Goal: Transaction & Acquisition: Download file/media

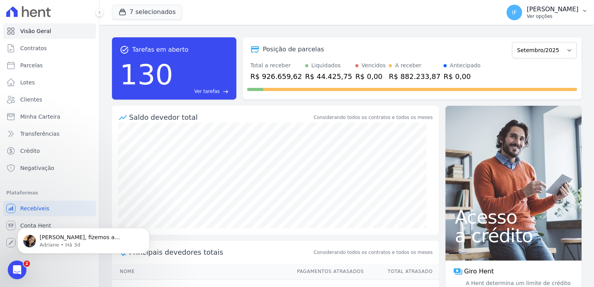
click at [527, 16] on p "Ver opções" at bounding box center [553, 16] width 52 height 6
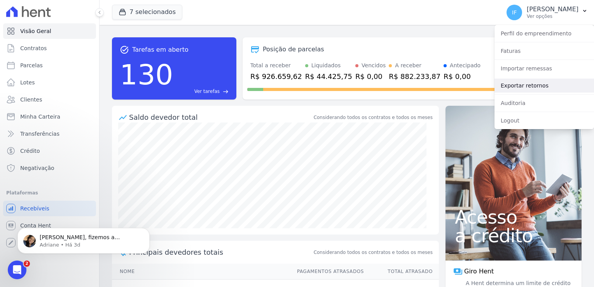
click at [531, 86] on link "Exportar retornos" at bounding box center [545, 86] width 100 height 14
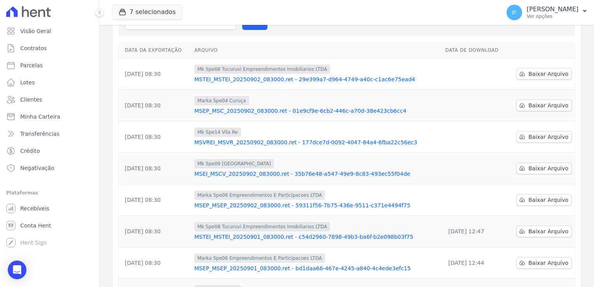
scroll to position [78, 0]
click at [534, 200] on span "Baixar Arquivo" at bounding box center [549, 200] width 40 height 8
click at [534, 165] on span "Baixar Arquivo" at bounding box center [549, 169] width 40 height 8
click at [532, 136] on span "Baixar Arquivo" at bounding box center [549, 137] width 40 height 8
click at [529, 102] on span "Baixar Arquivo" at bounding box center [549, 106] width 40 height 8
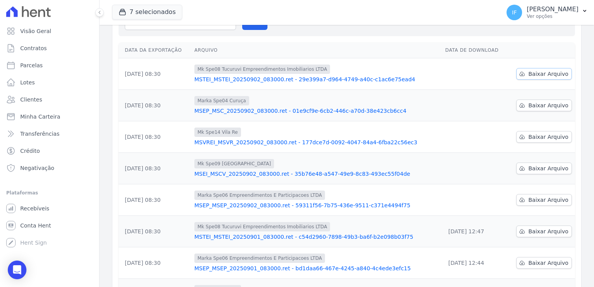
click at [529, 75] on span "Baixar Arquivo" at bounding box center [549, 74] width 40 height 8
click at [380, 44] on th "Arquivo" at bounding box center [316, 50] width 251 height 16
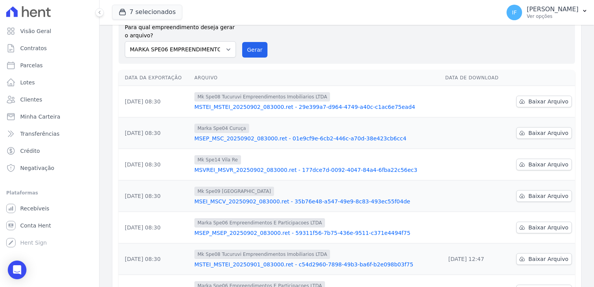
scroll to position [0, 0]
